Goal: Task Accomplishment & Management: Manage account settings

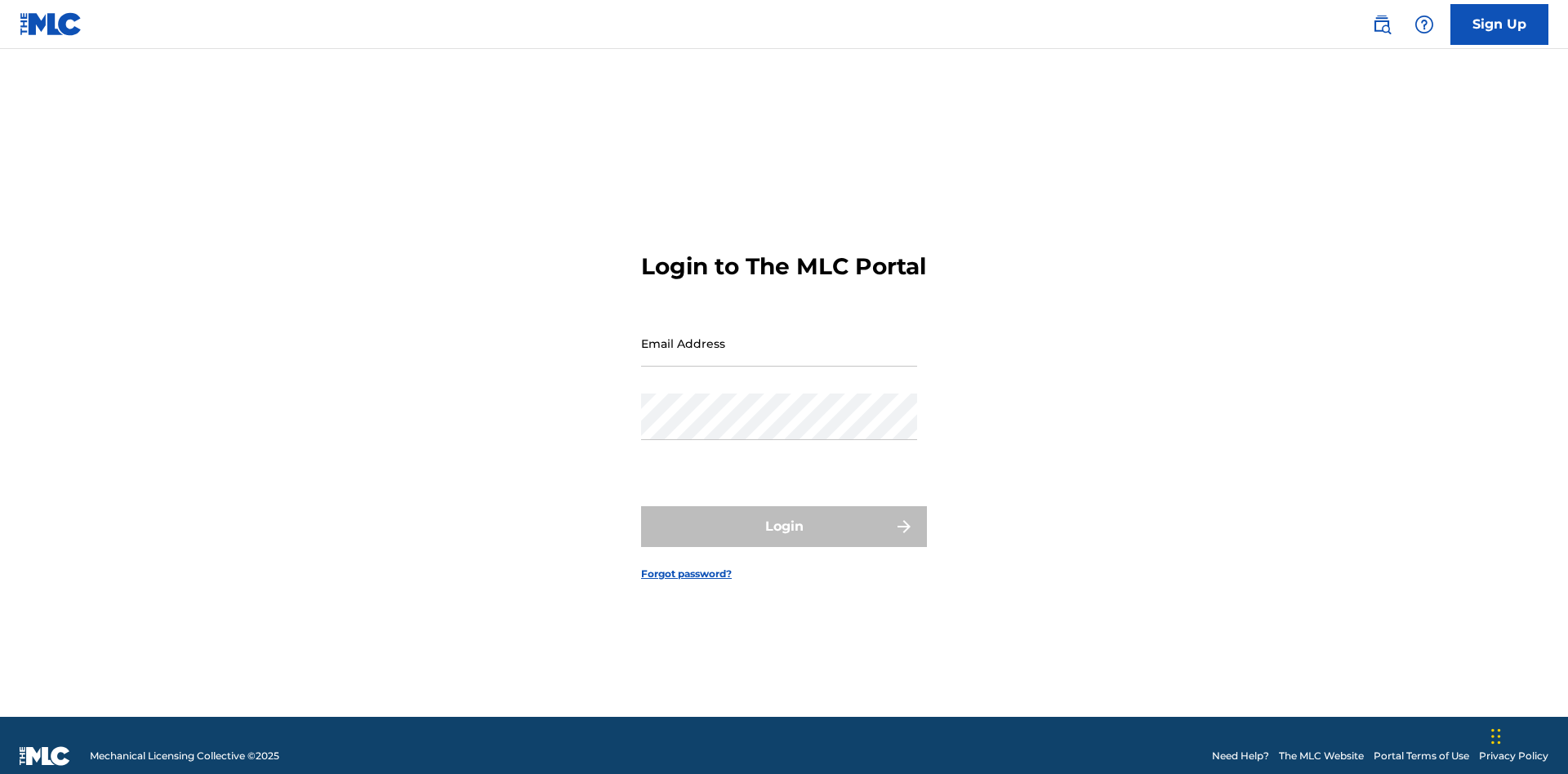
scroll to position [21, 0]
click at [779, 336] on input "Email Address" at bounding box center [778, 344] width 276 height 47
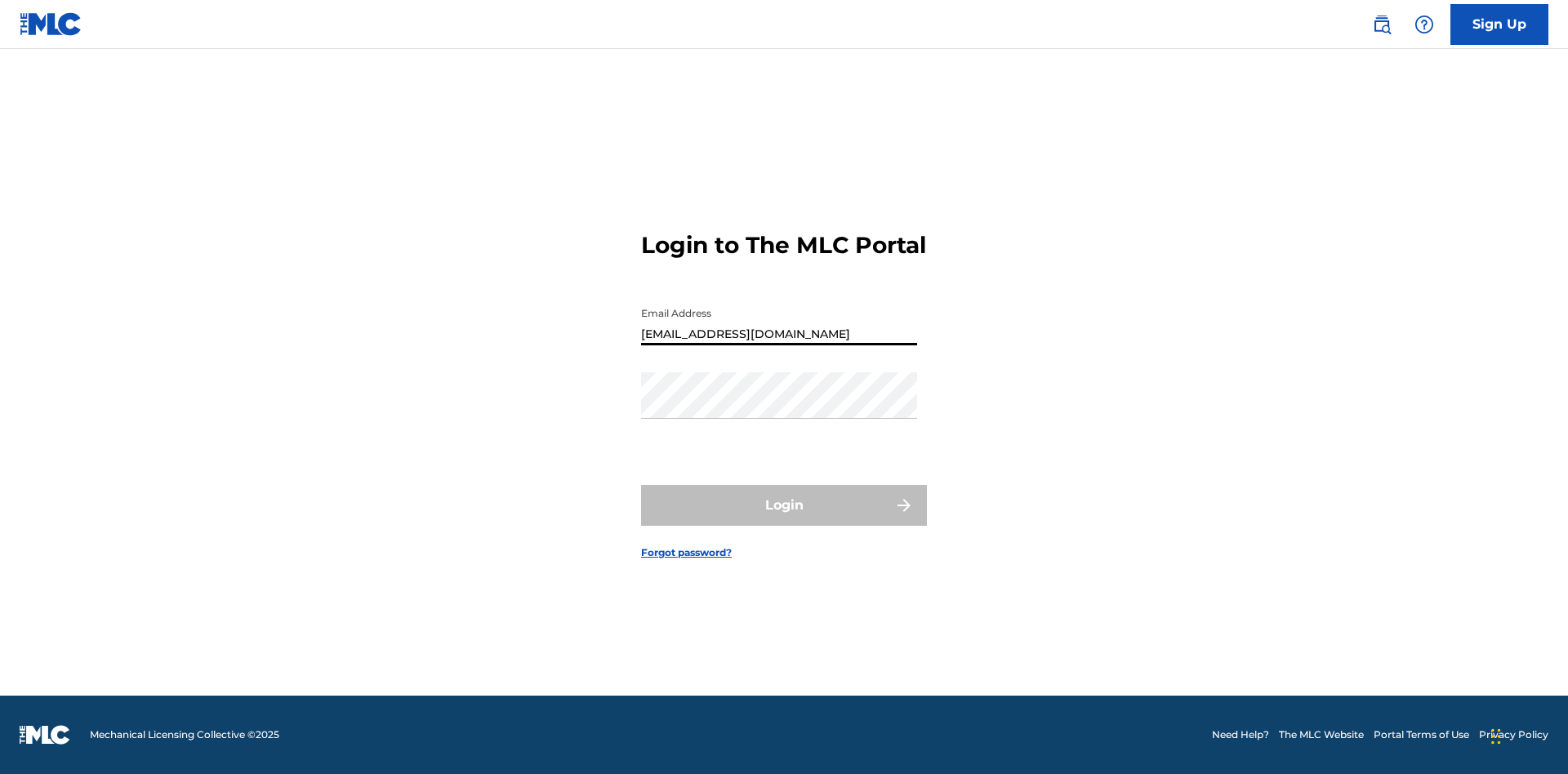
type input "[EMAIL_ADDRESS][DOMAIN_NAME]"
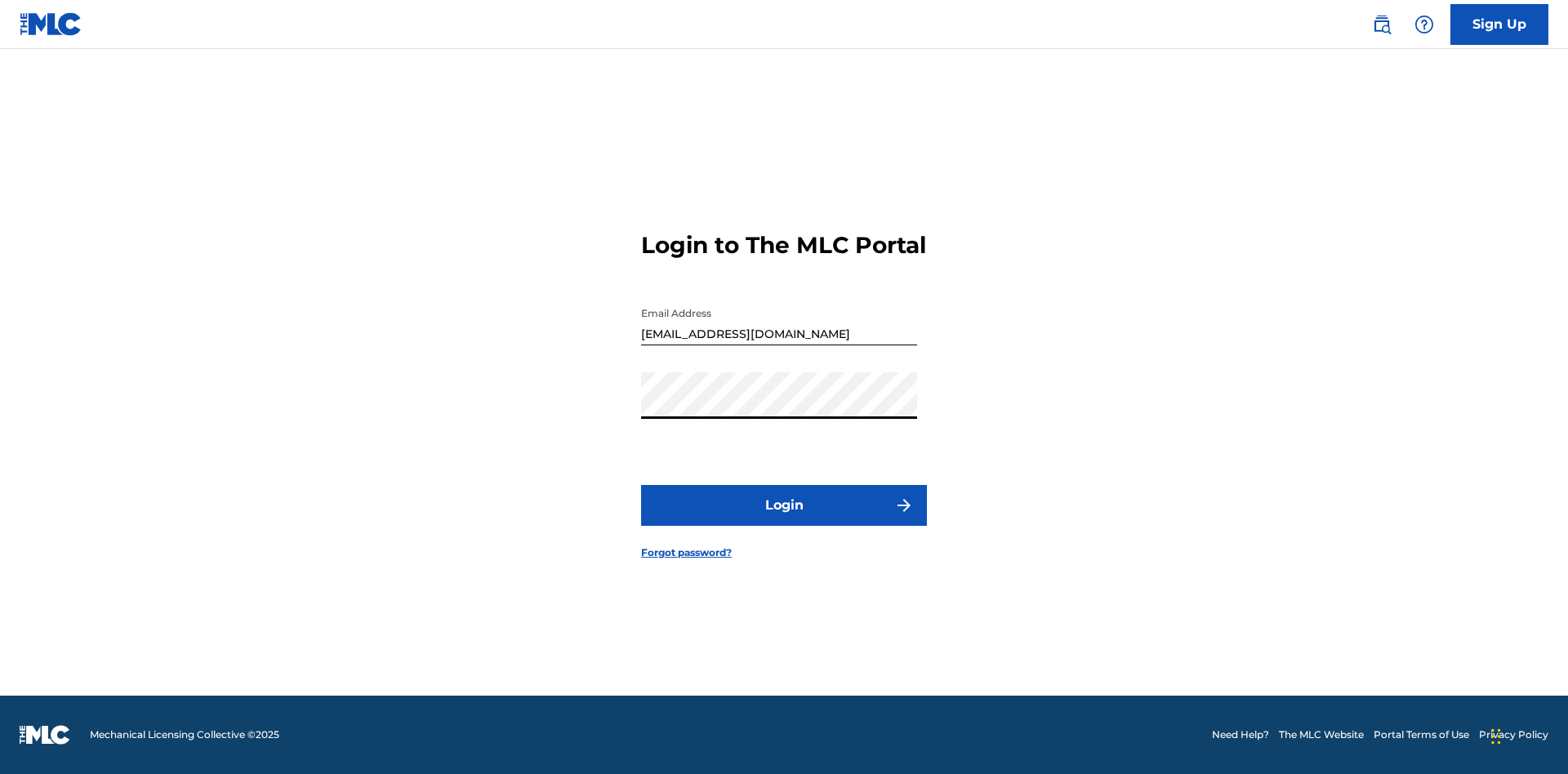
click at [784, 519] on button "Login" at bounding box center [784, 505] width 286 height 41
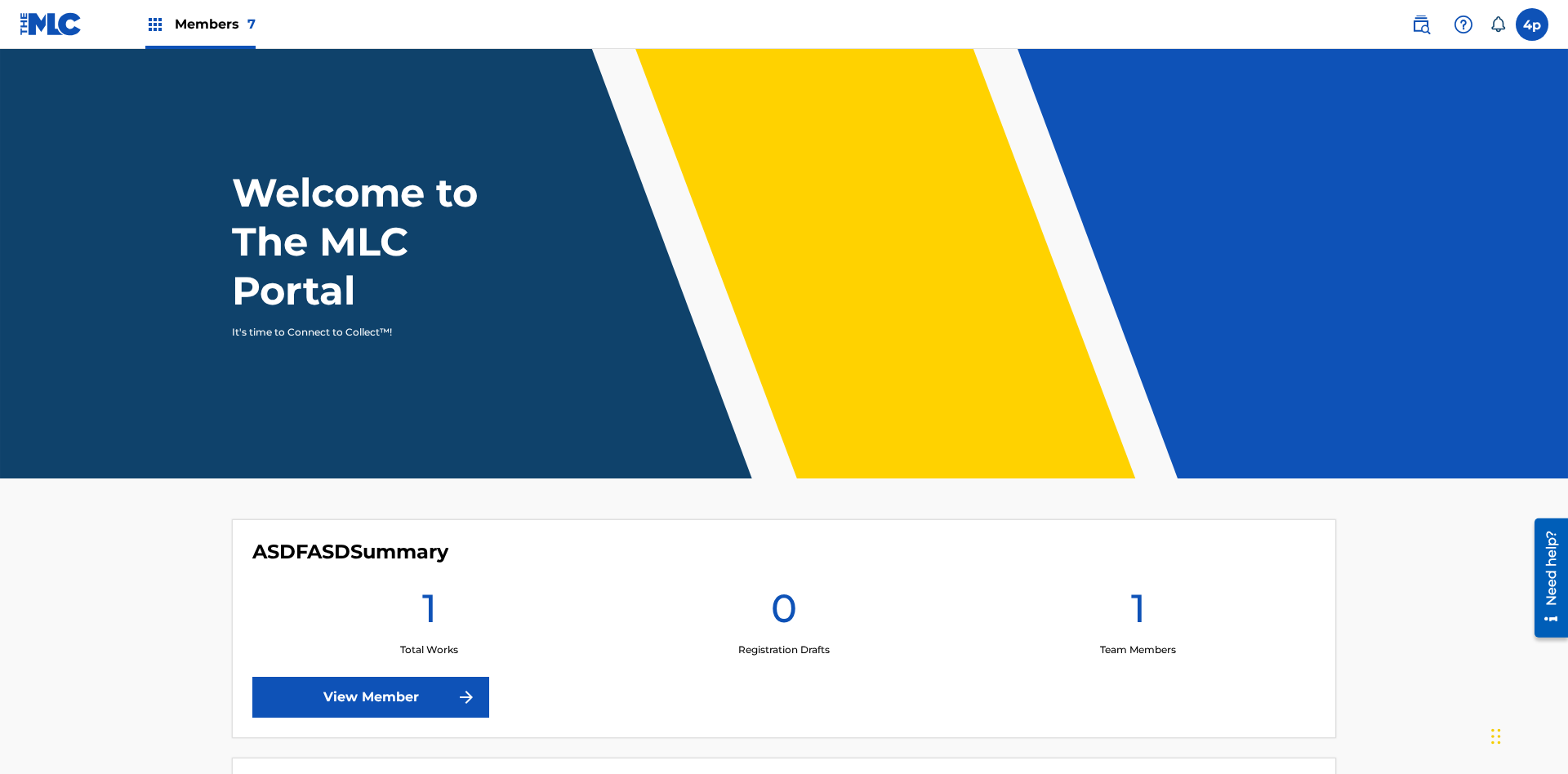
scroll to position [70, 0]
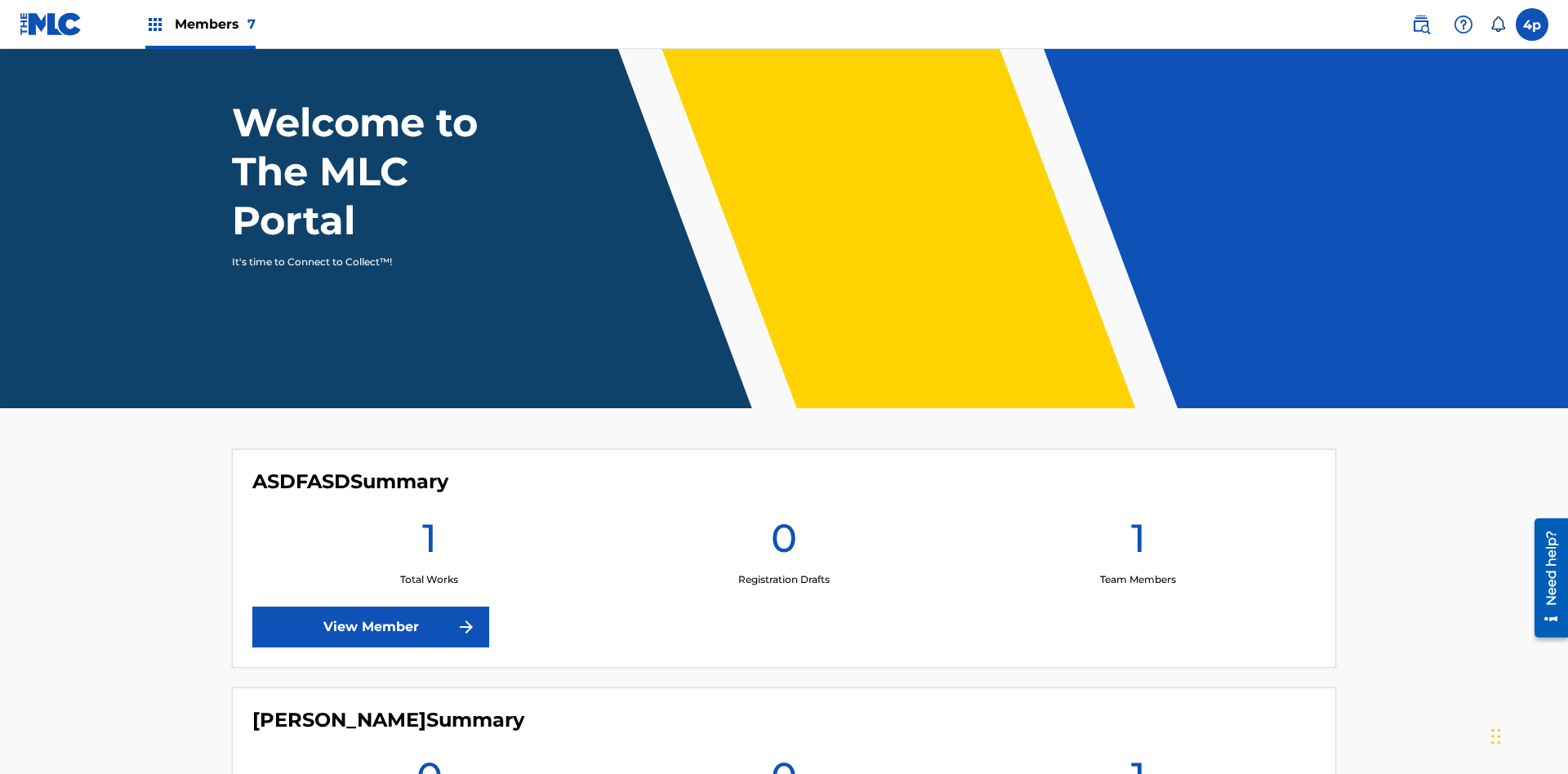
click at [1532, 23] on label at bounding box center [1532, 24] width 33 height 33
click at [1532, 24] on input "4p 4jJKDxoQoX pVrqHzhcUU [EMAIL_ADDRESS][DOMAIN_NAME] Notification Preferences …" at bounding box center [1532, 24] width 0 height 0
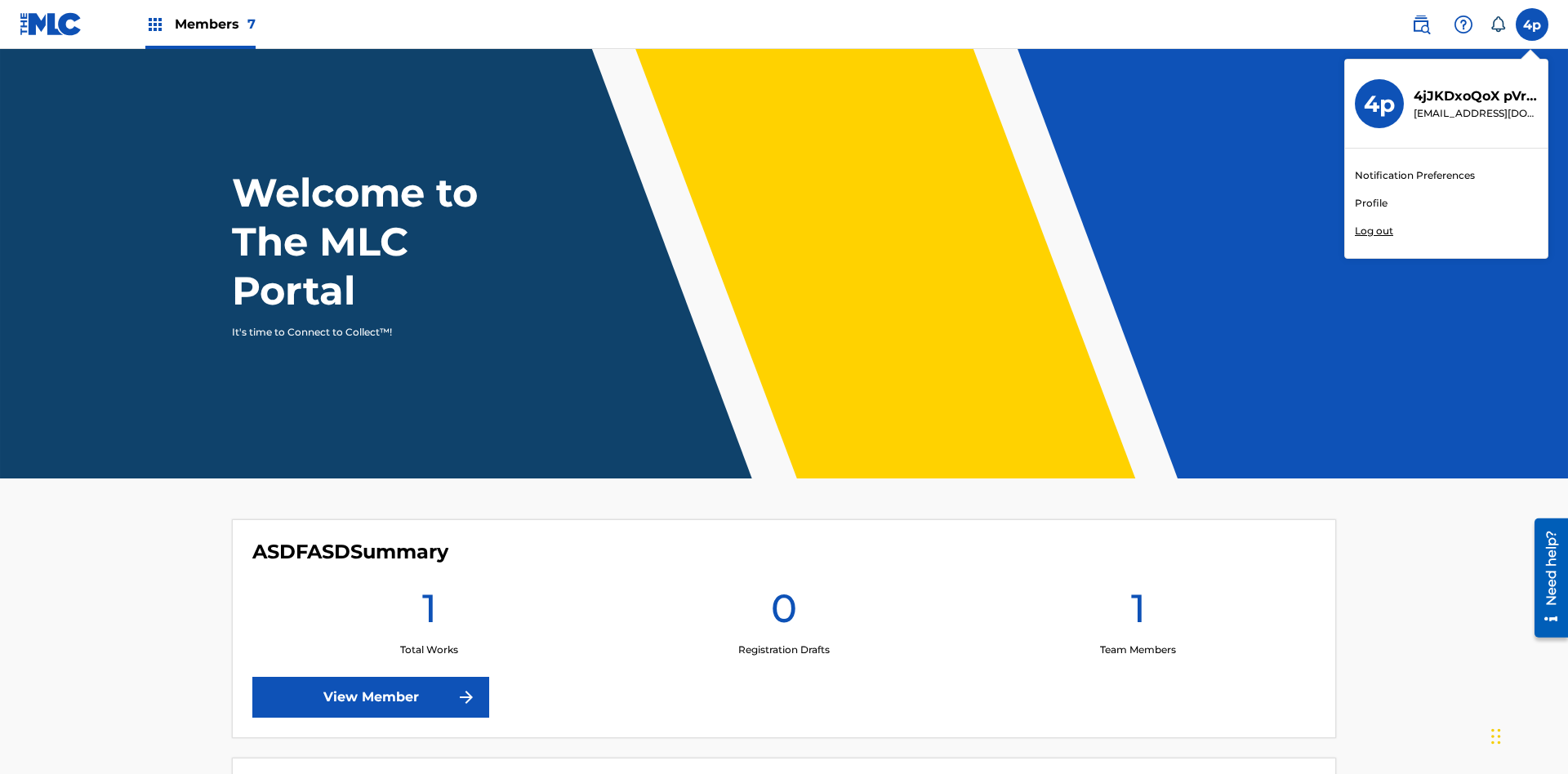
click at [1371, 204] on link "Profile" at bounding box center [1371, 203] width 33 height 15
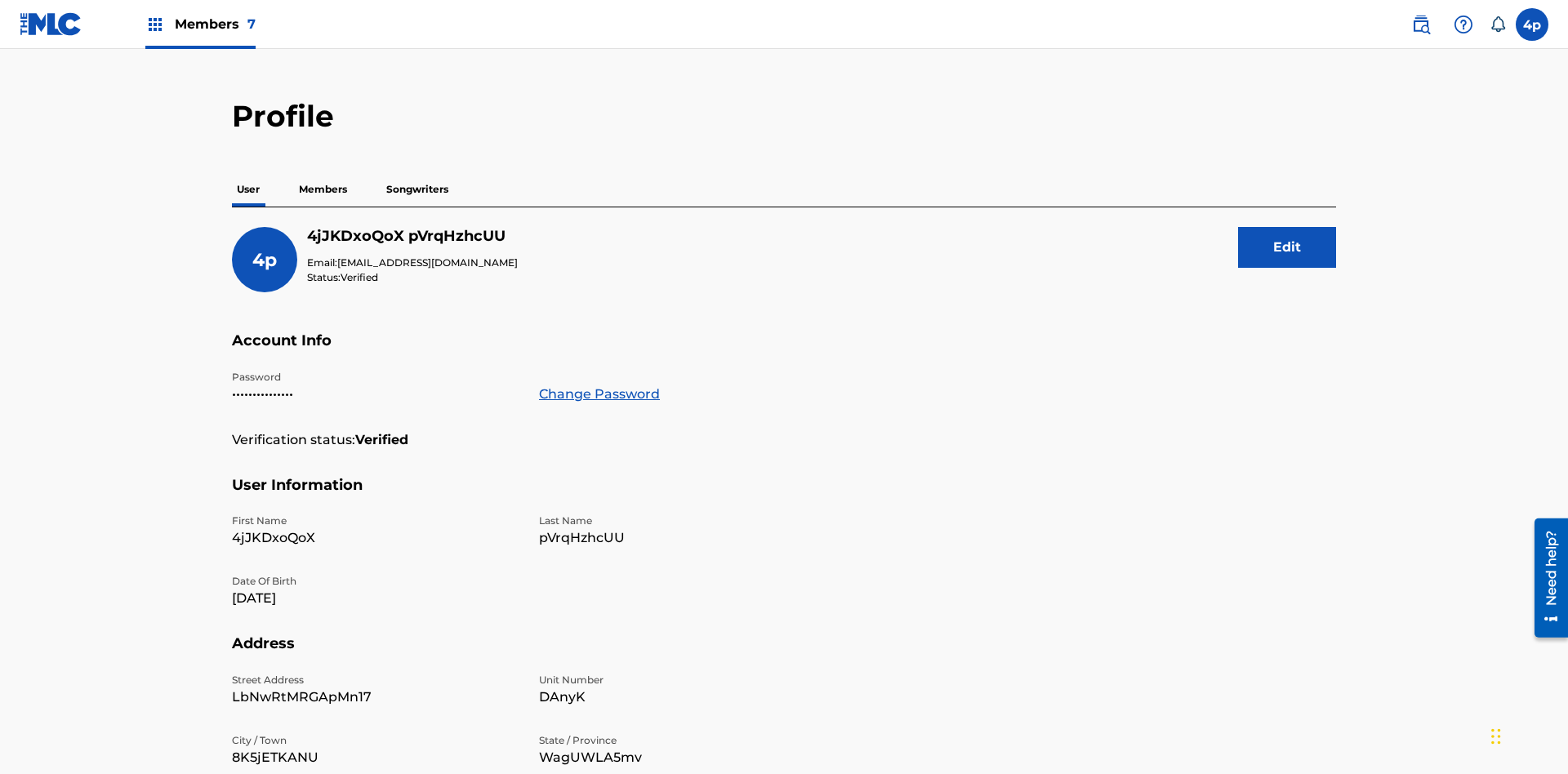
click at [1287, 227] on button "Edit" at bounding box center [1287, 247] width 98 height 41
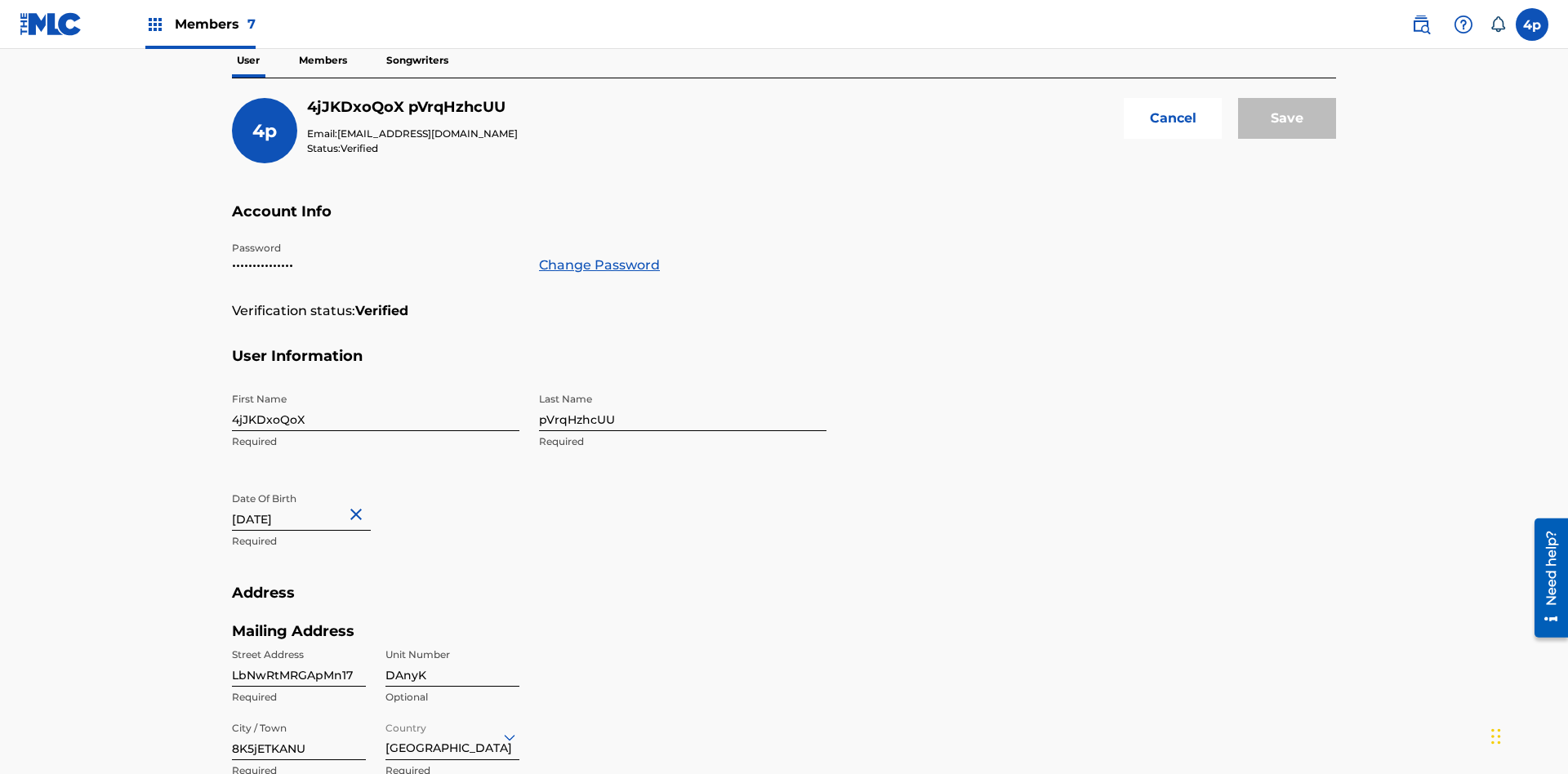
click at [376, 384] on input "4jJKDxoQoX" at bounding box center [376, 408] width 288 height 47
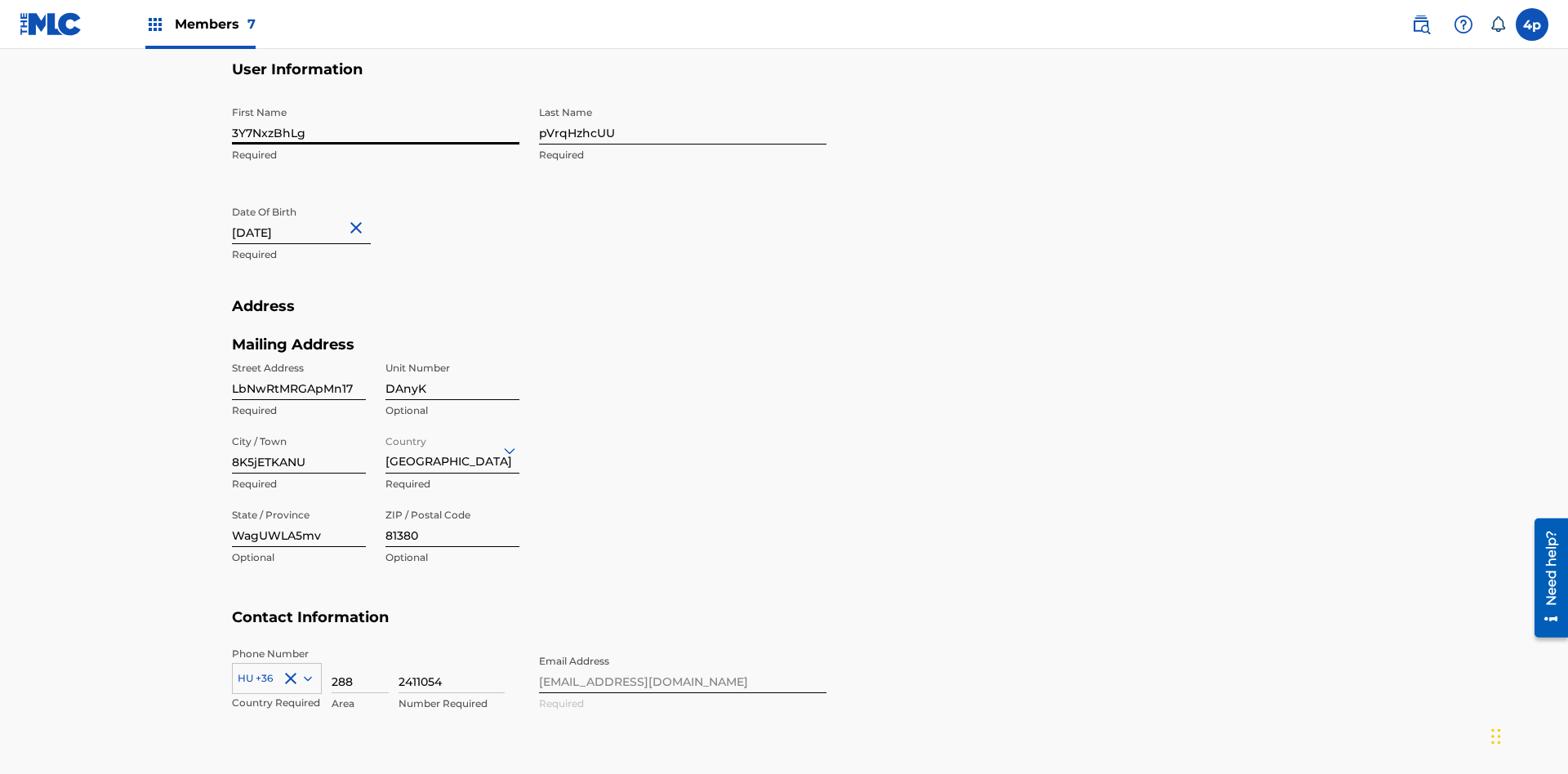
type input "3Y7NxzBhLg"
click at [683, 121] on input "pVrqHzhcUU" at bounding box center [683, 122] width 288 height 47
type input "5dnp0Km8at"
click at [315, 197] on input "[DATE]" at bounding box center [302, 221] width 139 height 47
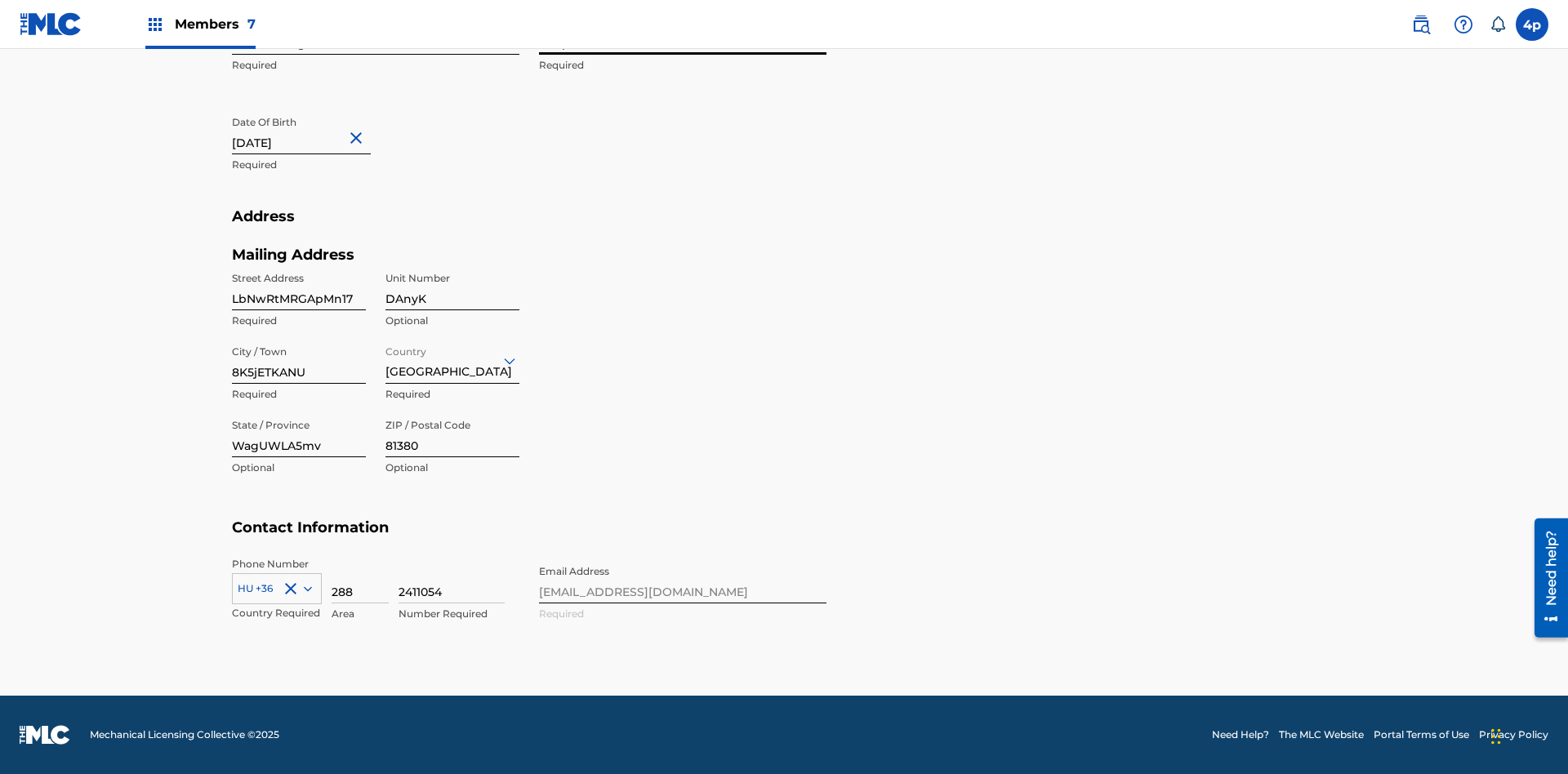
select select "3"
select select "2024"
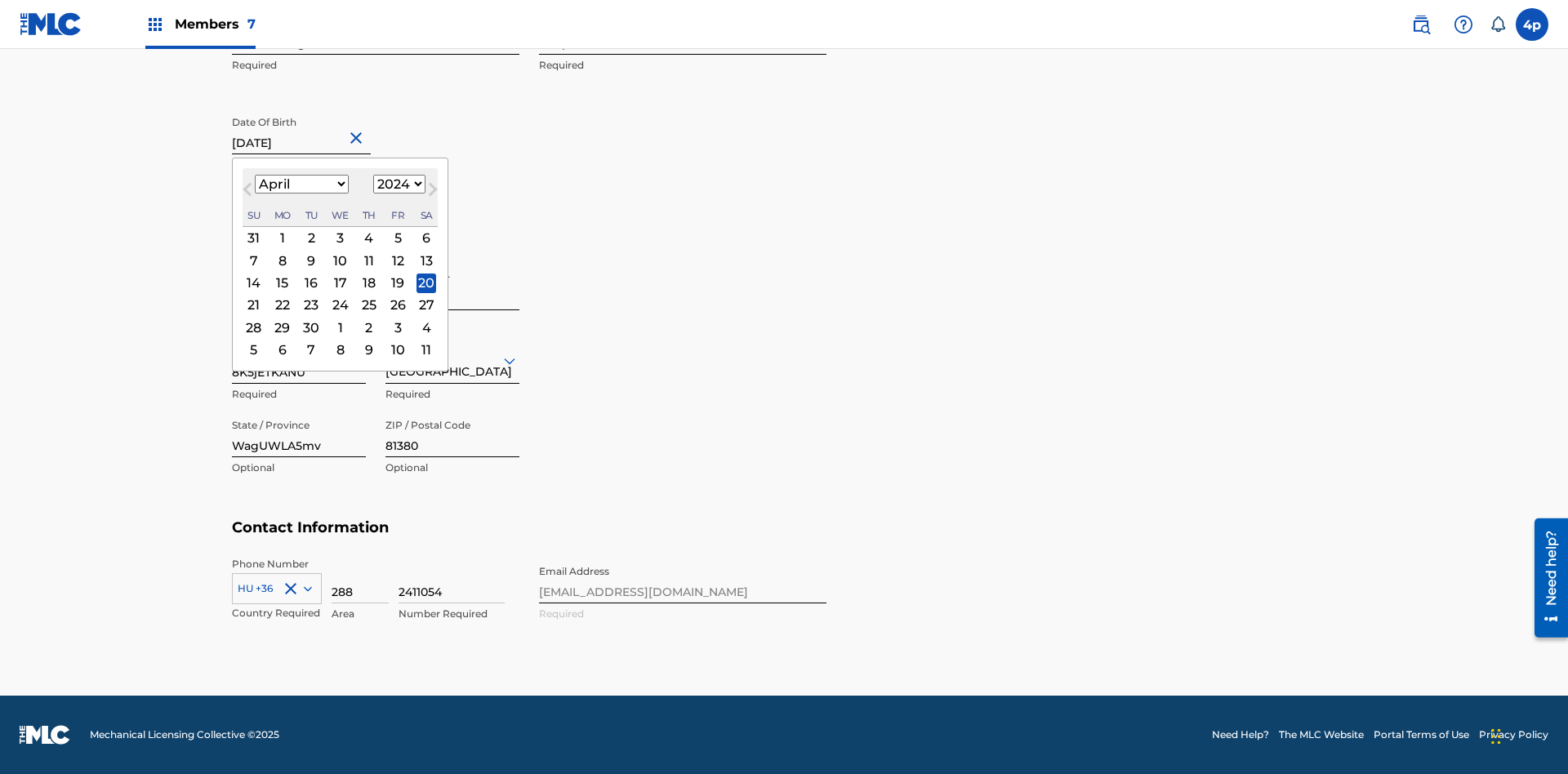
click at [301, 184] on select "January February March April May June July August September October November De…" at bounding box center [302, 184] width 94 height 19
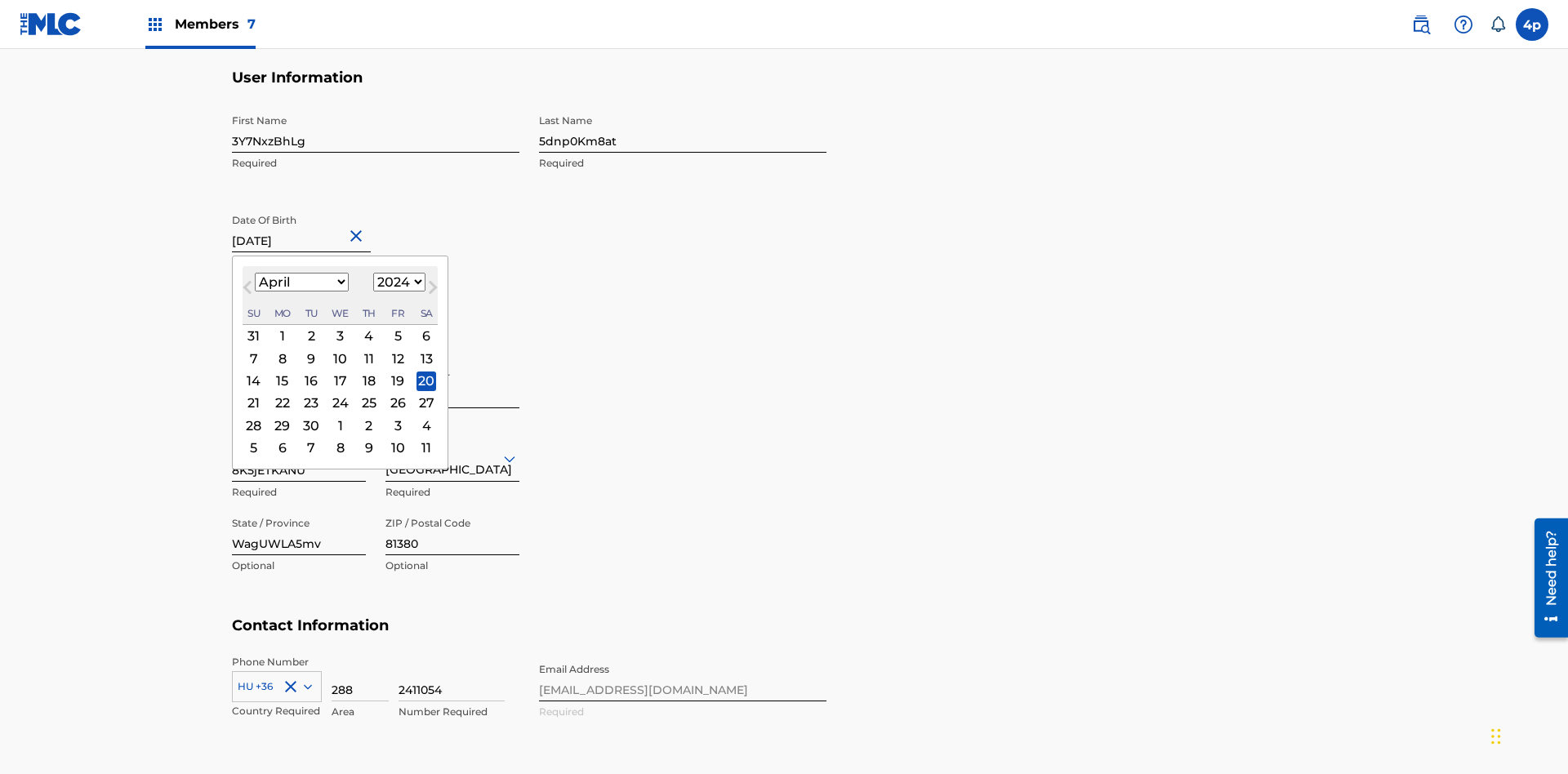
select select "5"
click at [397, 283] on select "1900 1901 1902 1903 1904 1905 1906 1907 1908 1909 1910 1911 1912 1913 1914 1915…" at bounding box center [399, 283] width 52 height 19
select select "2024"
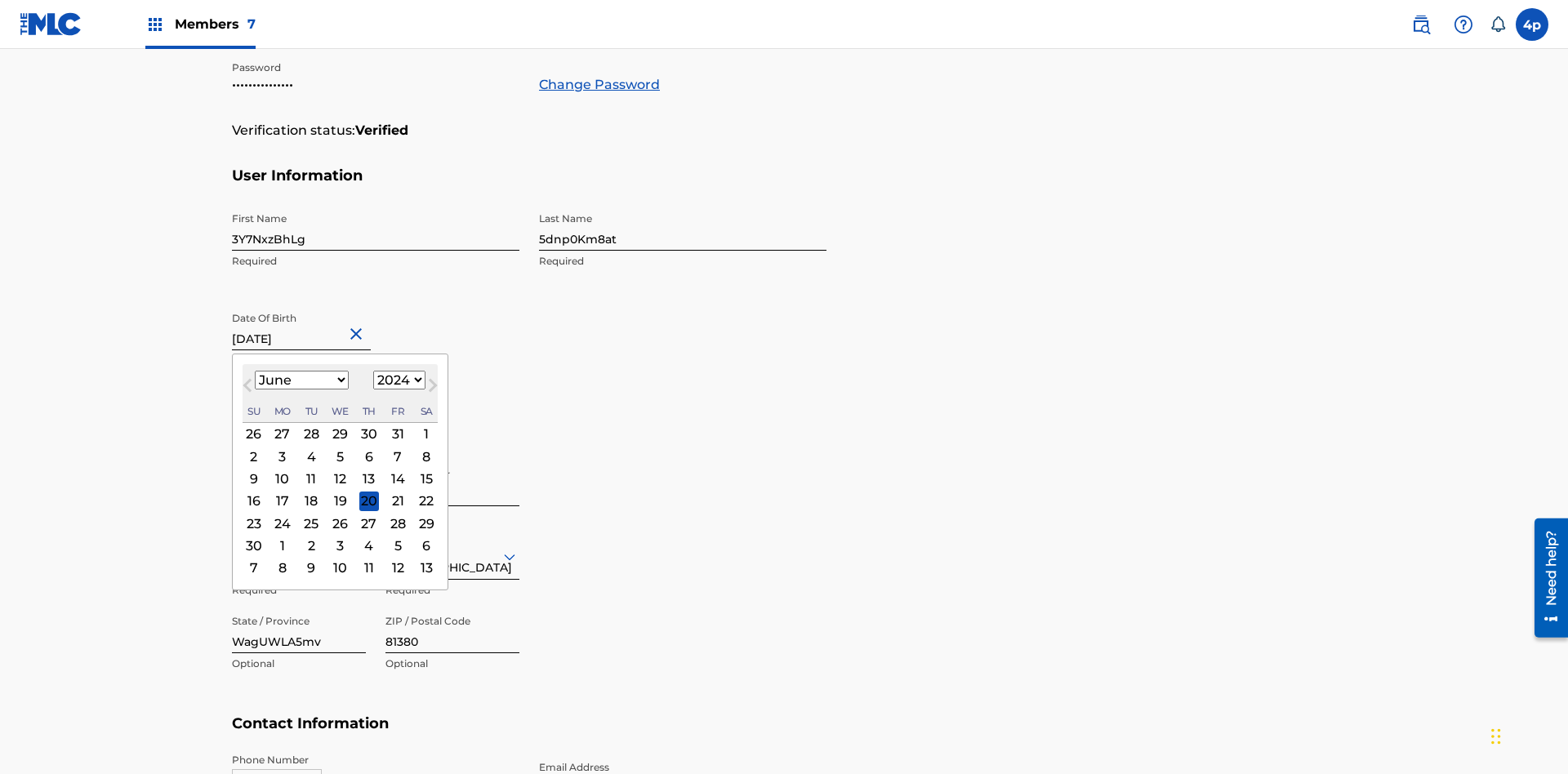
click at [397, 381] on select "1900 1901 1902 1903 1904 1905 1906 1907 1908 1909 1910 1911 1912 1913 1914 1915…" at bounding box center [399, 380] width 52 height 19
click at [310, 514] on div "25" at bounding box center [311, 524] width 20 height 20
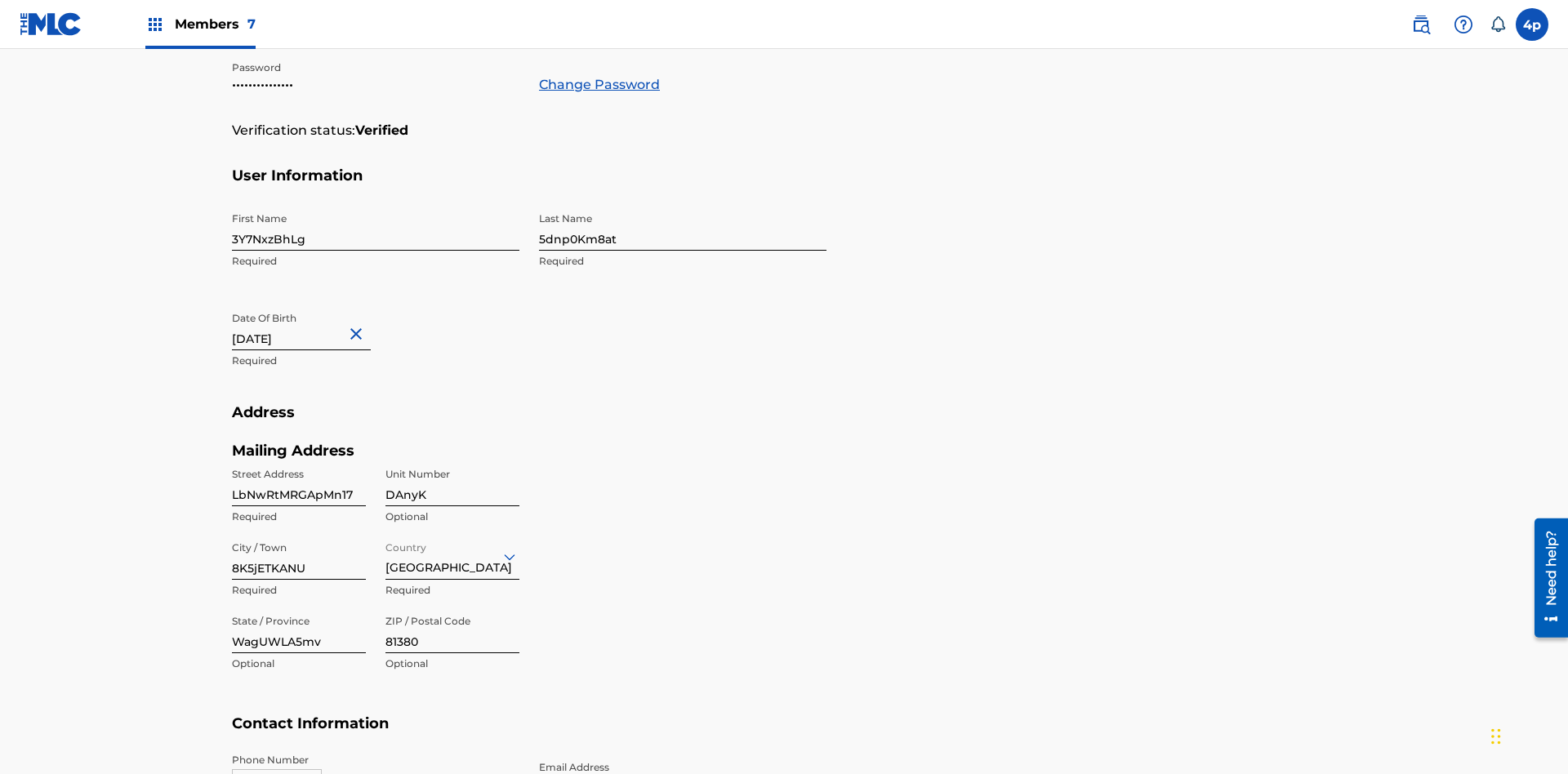
type input "[DATE]"
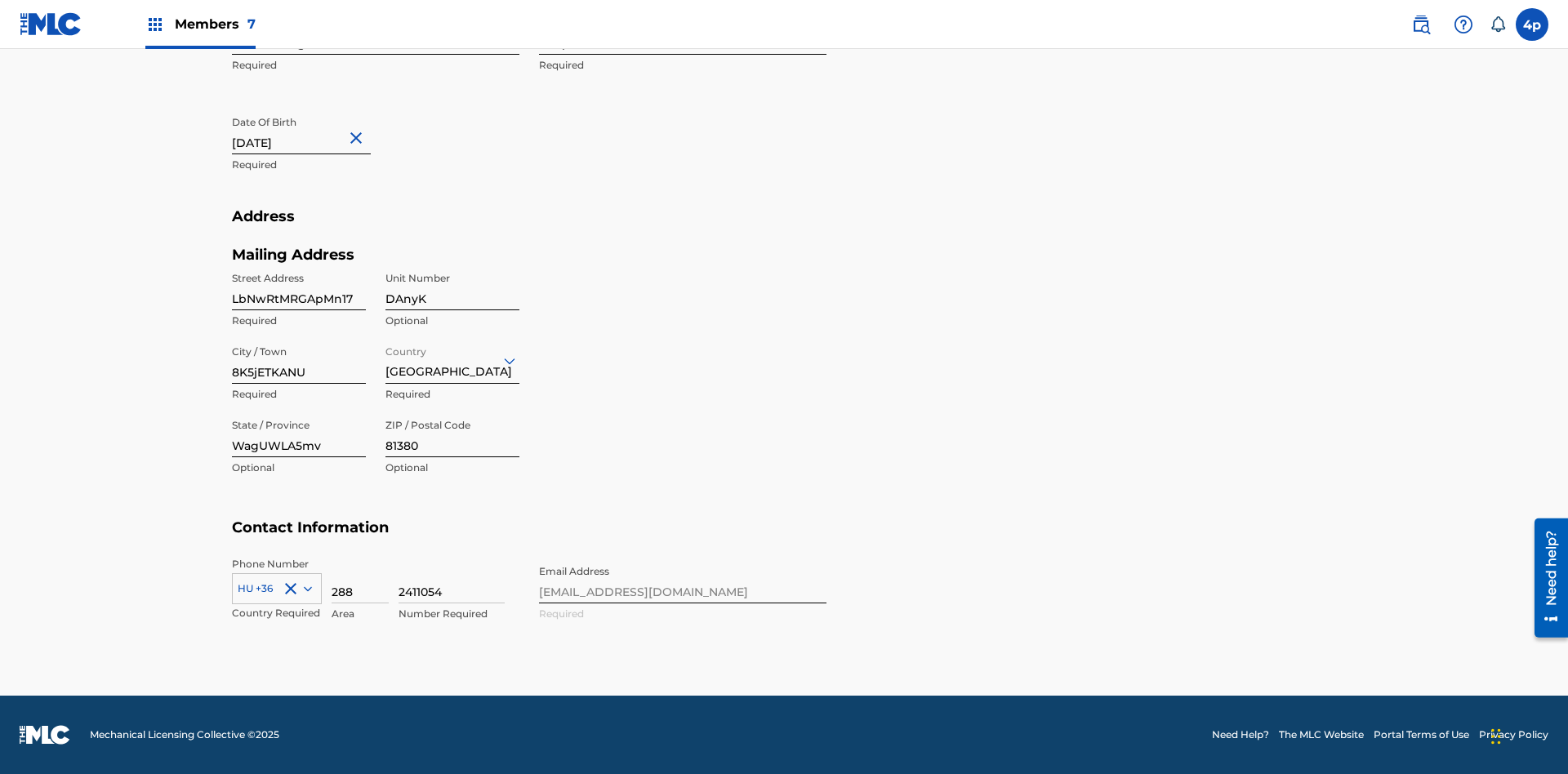
click at [299, 287] on input "LbNwRtMRGApMn17" at bounding box center [299, 287] width 134 height 47
type input "14t8EePz6S9rn0s"
click at [452, 287] on input "DAnyK" at bounding box center [452, 287] width 134 height 47
type input "AgLJl"
click at [299, 360] on input "8K5jETKANU" at bounding box center [299, 361] width 134 height 47
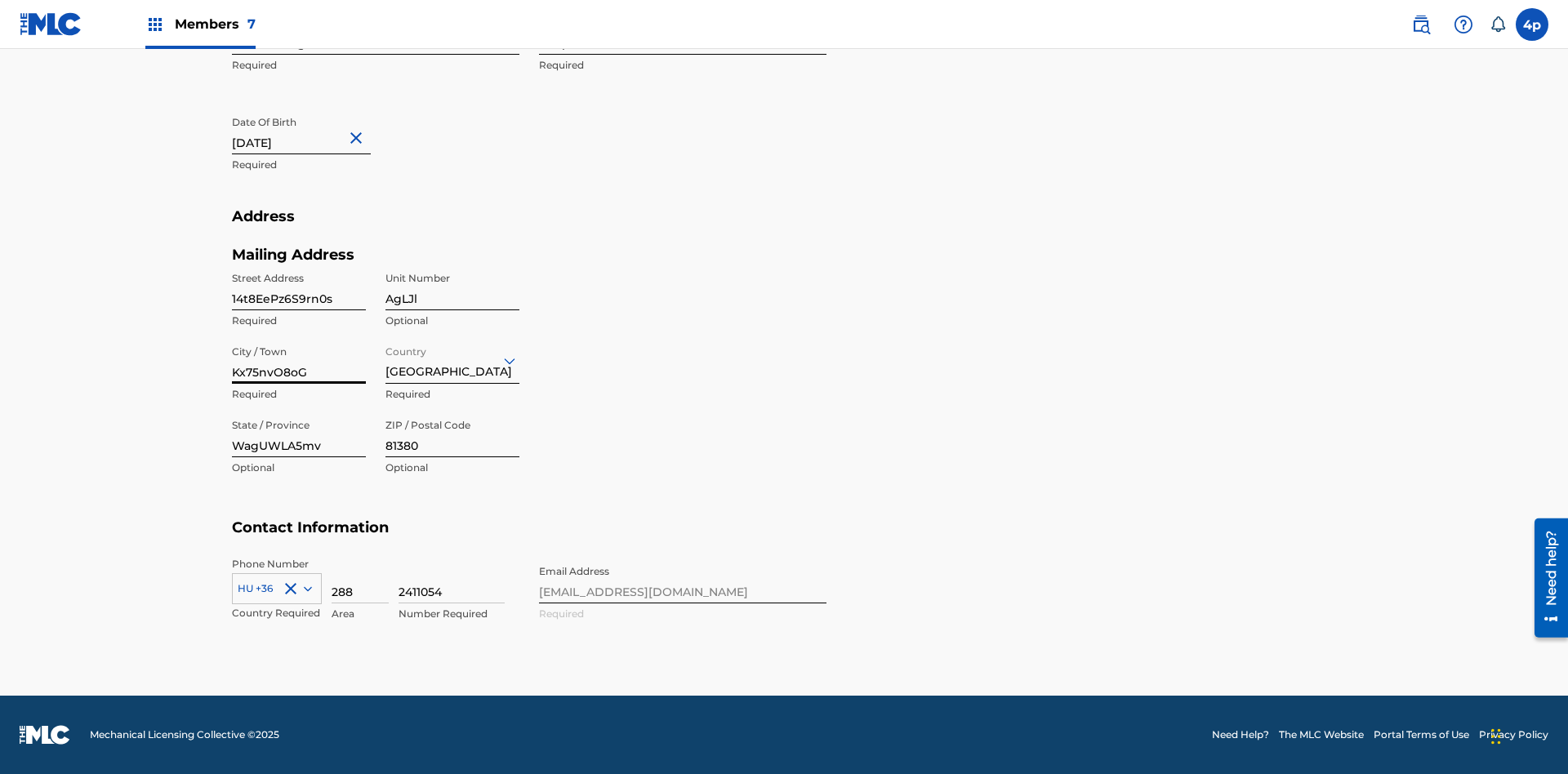
type input "Kx75nvO8oG"
click at [386, 360] on input "Country" at bounding box center [387, 361] width 3 height 17
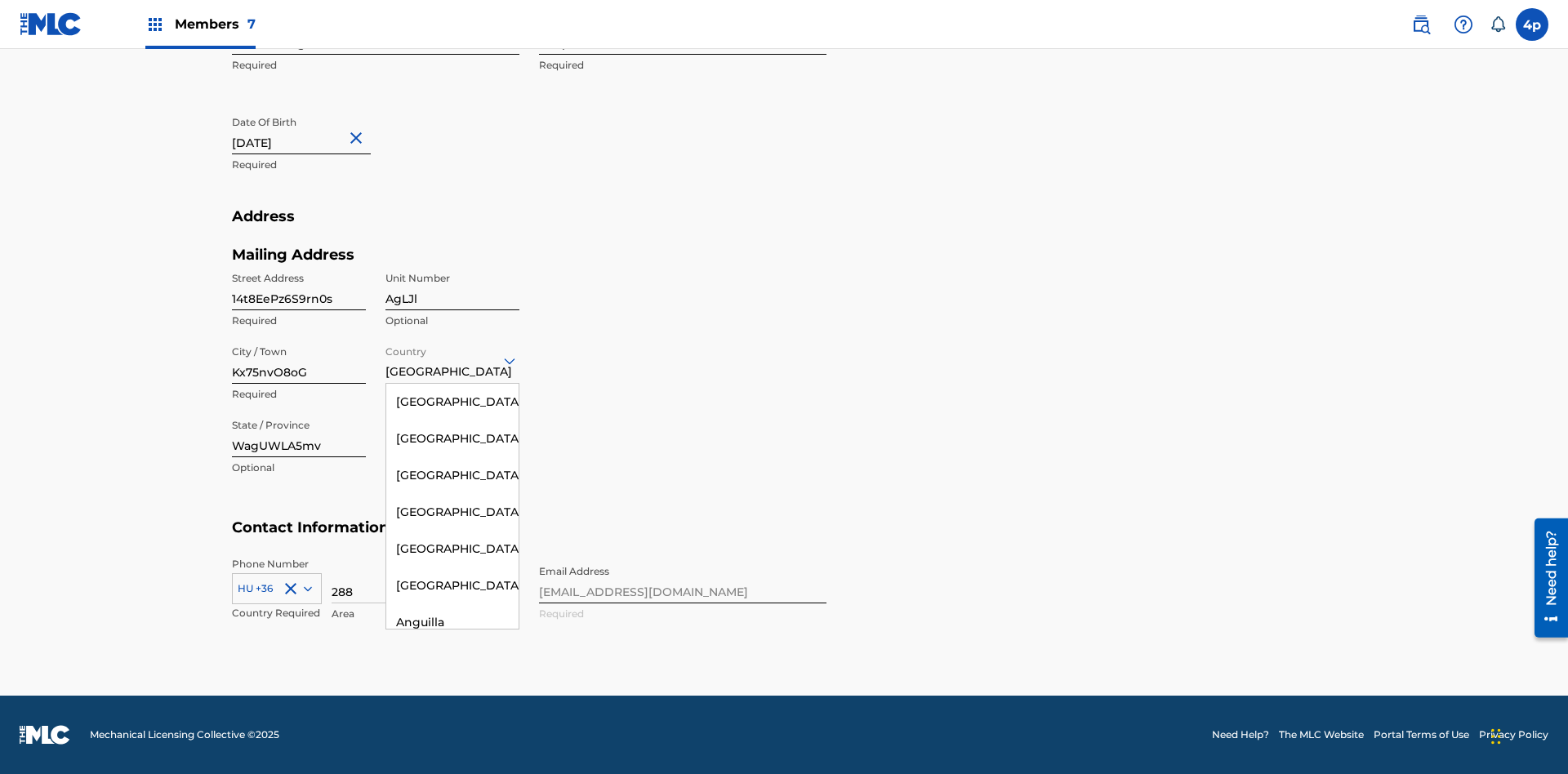
scroll to position [6704, 0]
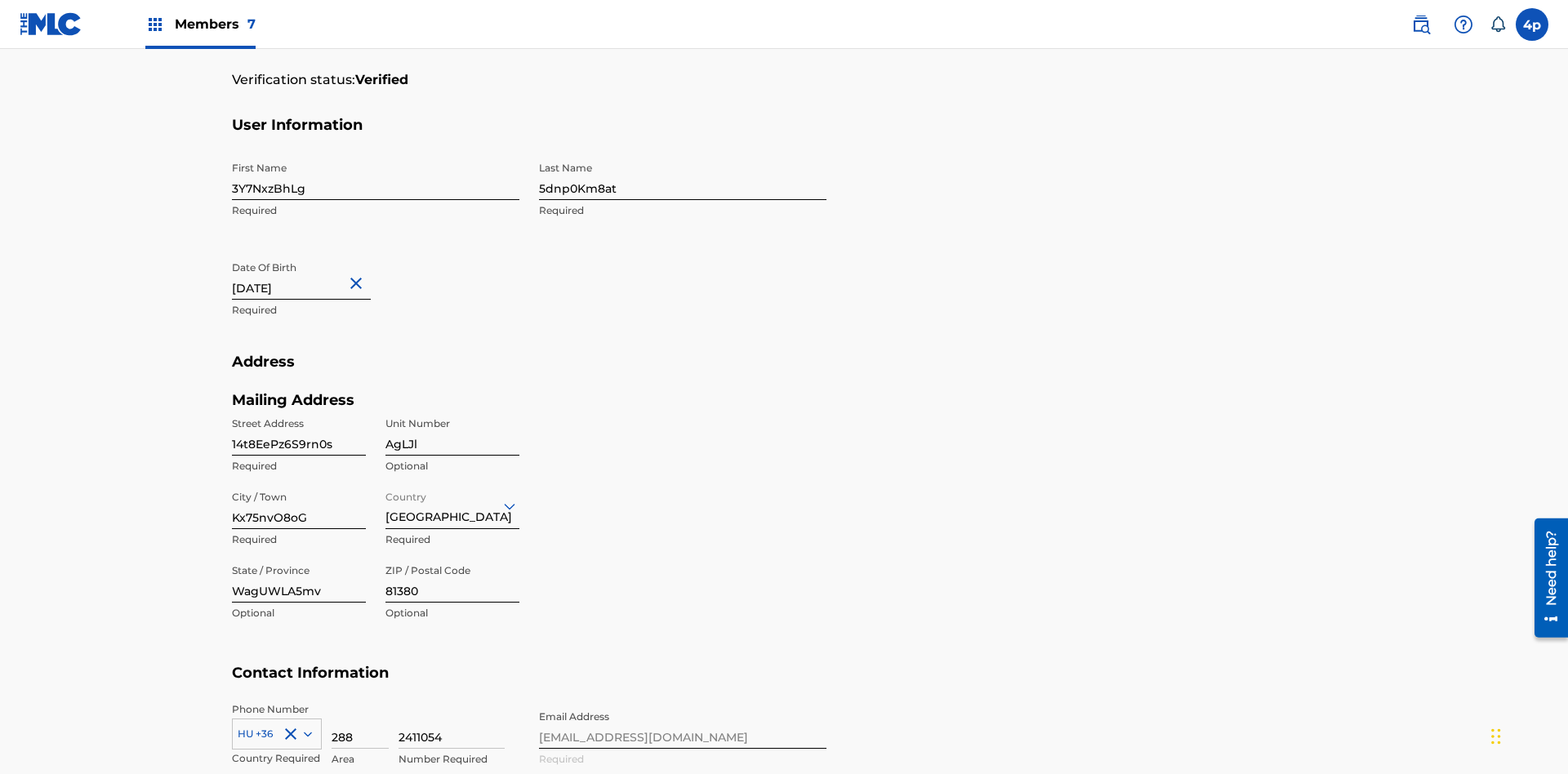
click at [299, 557] on input "WagUWLA5mv" at bounding box center [299, 580] width 134 height 47
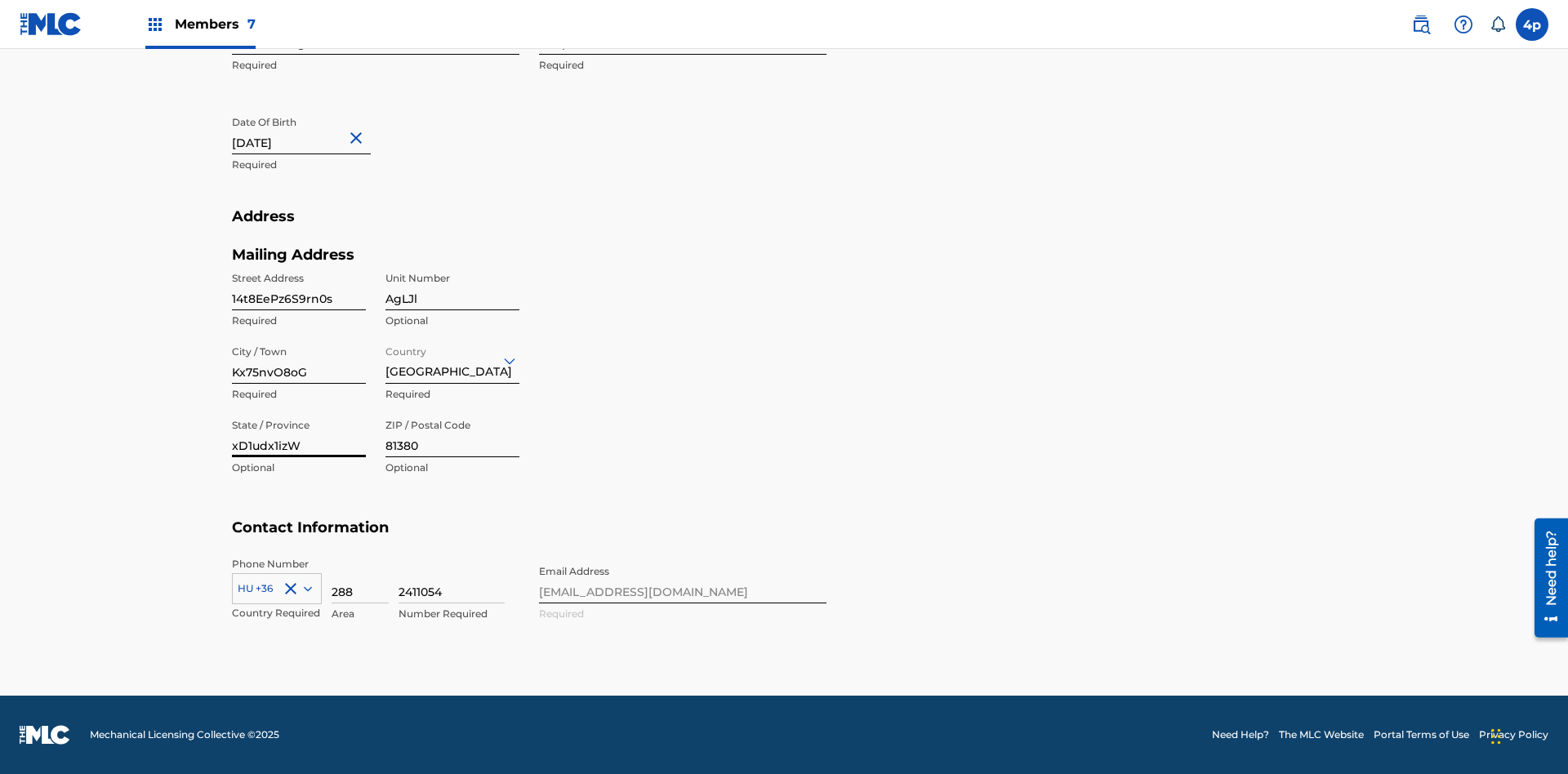
type input "xD1udx1izW"
click at [452, 434] on input "81380" at bounding box center [452, 434] width 134 height 47
type input "70022"
click at [304, 588] on icon at bounding box center [307, 589] width 8 height 5
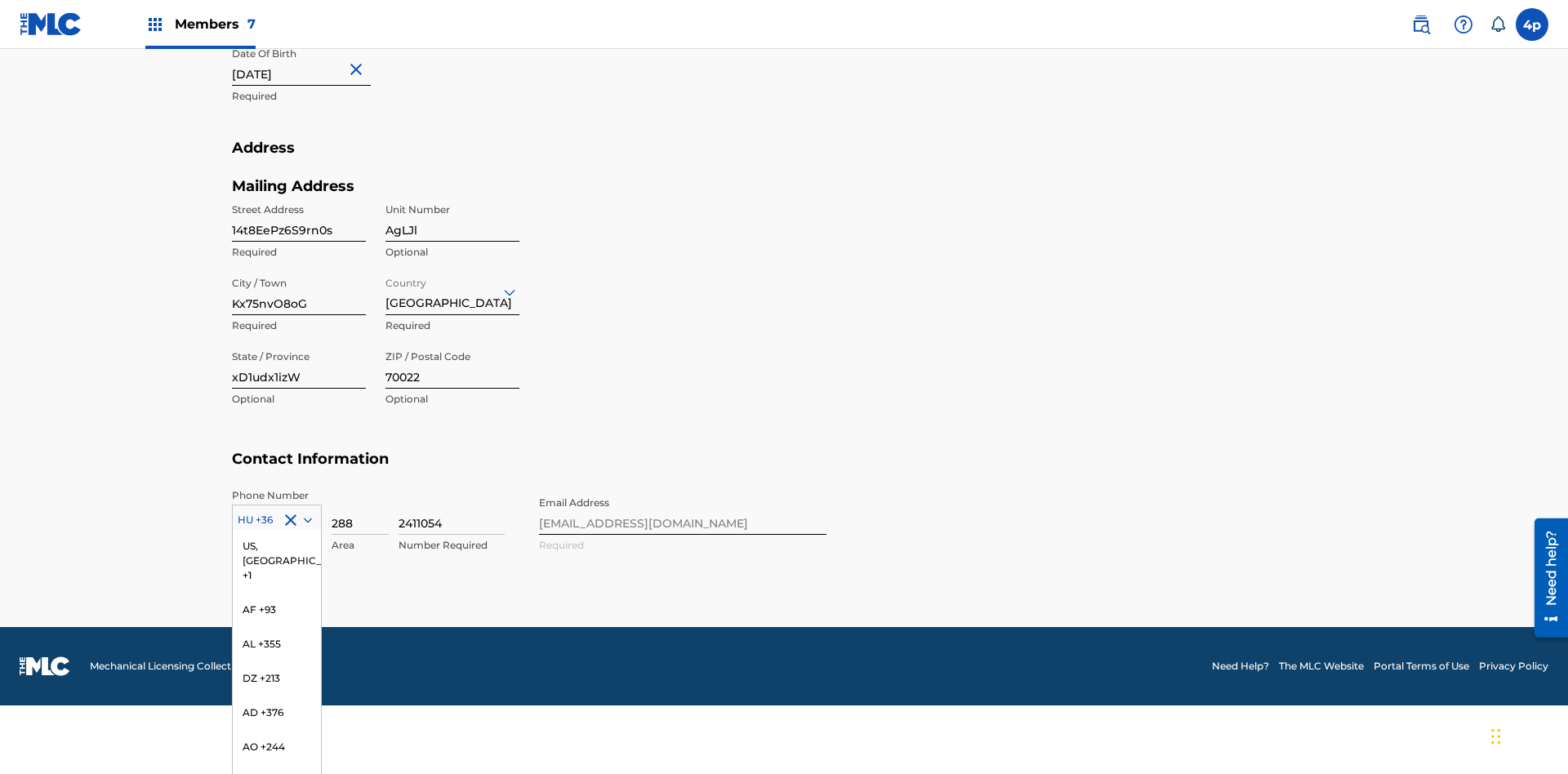
scroll to position [2751, 0]
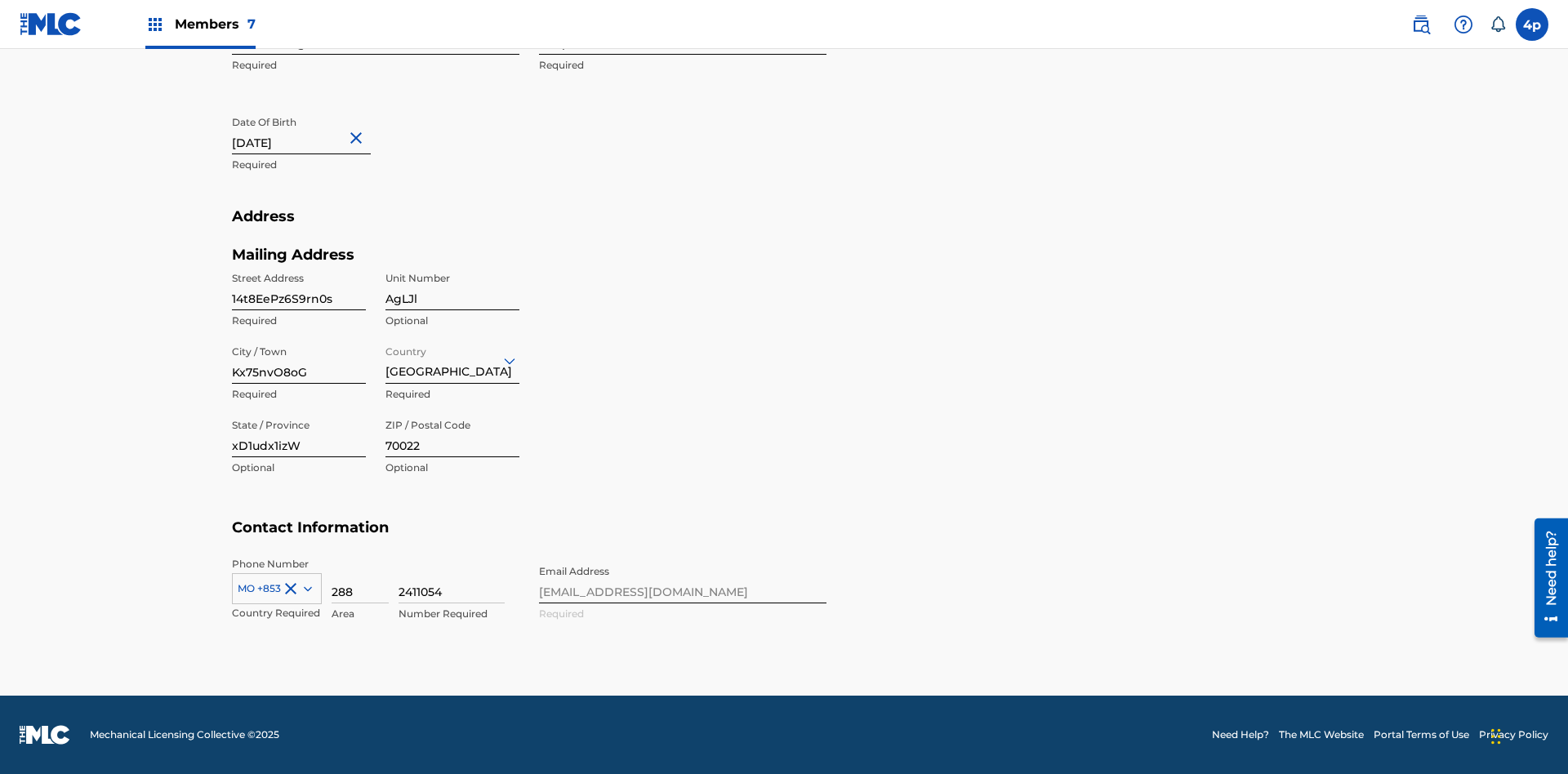
scroll to position [535, 0]
click at [360, 580] on input "288" at bounding box center [360, 580] width 57 height 47
type input "928"
click at [451, 580] on input "2411054" at bounding box center [451, 580] width 106 height 47
type input "9591462"
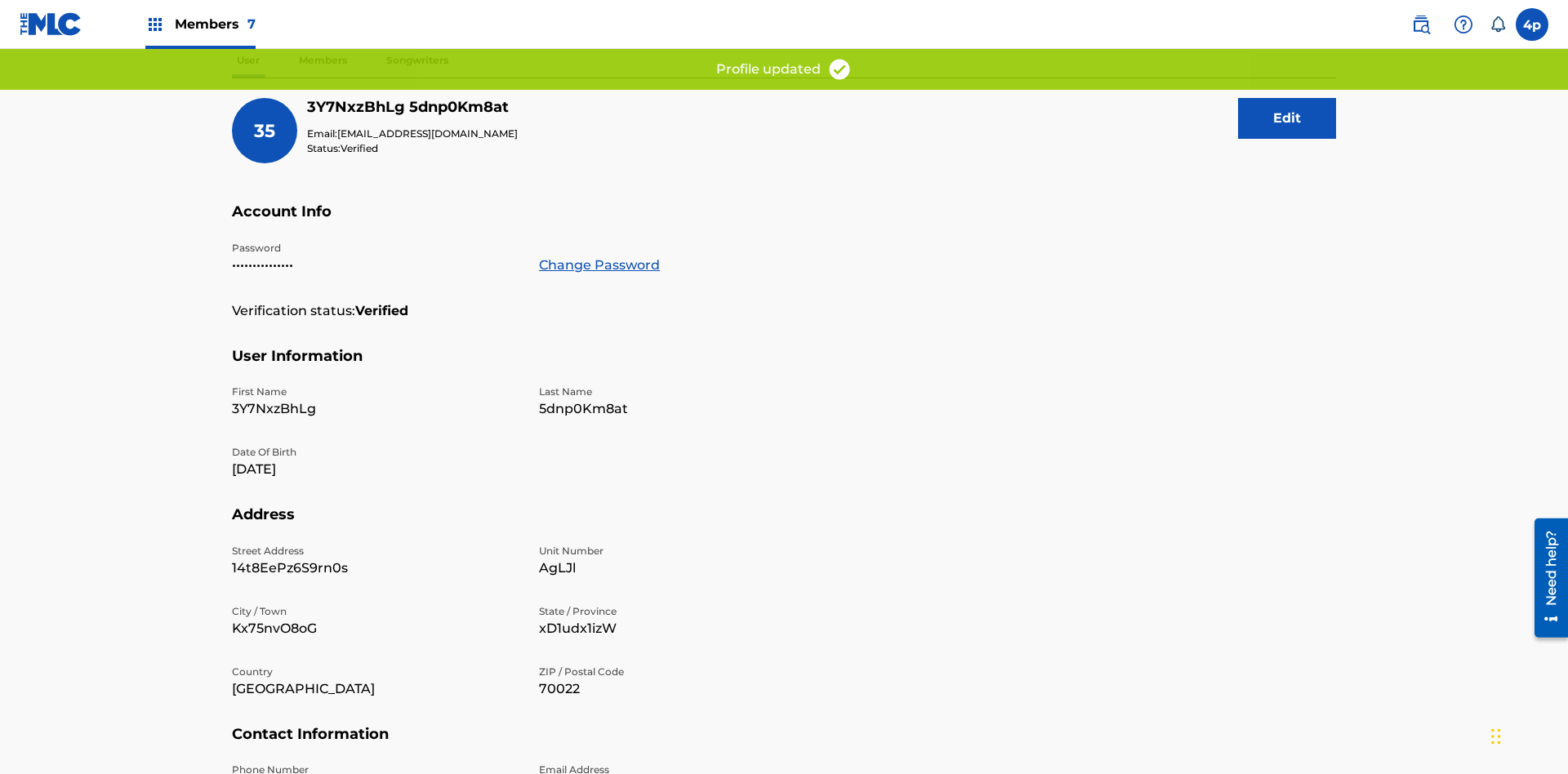
scroll to position [325, 0]
